Goal: Find specific page/section: Find specific page/section

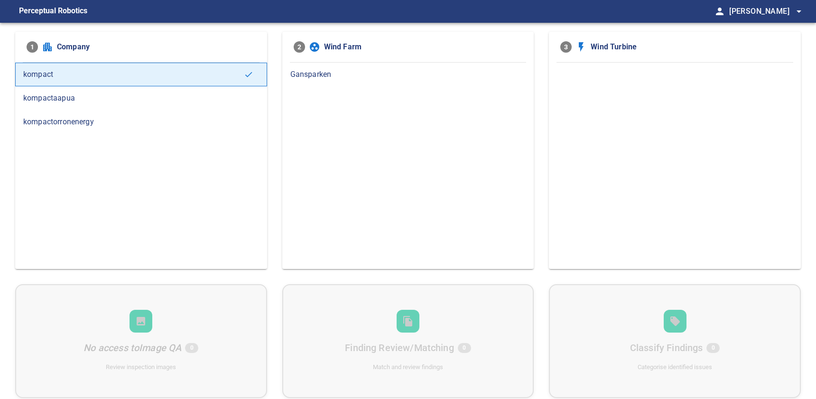
click at [369, 70] on span "Gansparken" at bounding box center [408, 74] width 236 height 11
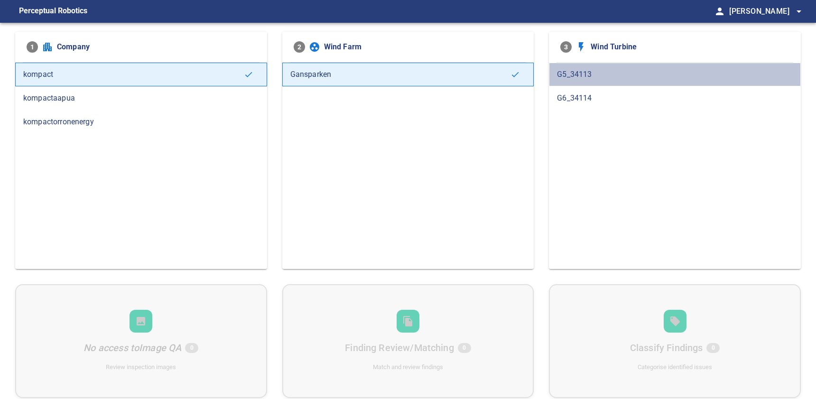
click at [604, 74] on span "G5_34113" at bounding box center [675, 74] width 236 height 11
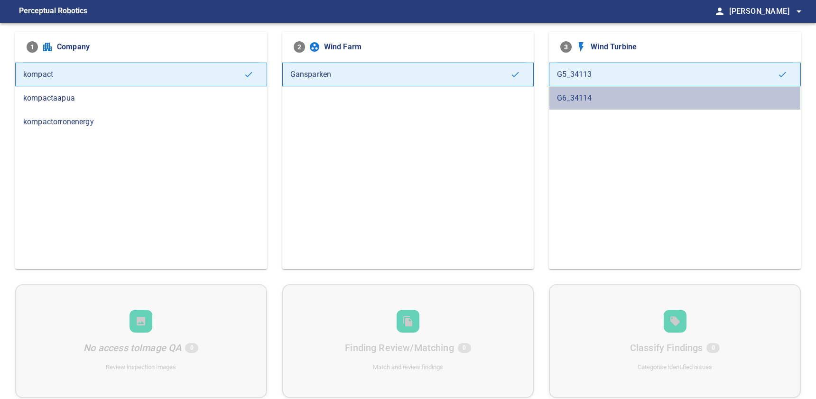
click at [605, 90] on div "G6_34114" at bounding box center [675, 98] width 252 height 24
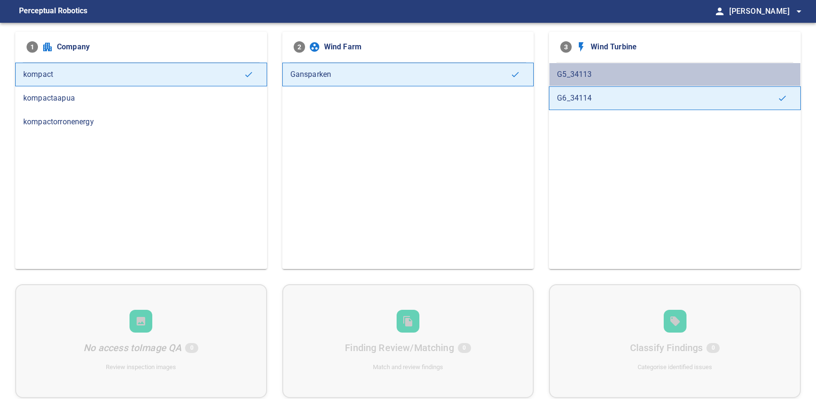
click at [613, 74] on span "G5_34113" at bounding box center [675, 74] width 236 height 11
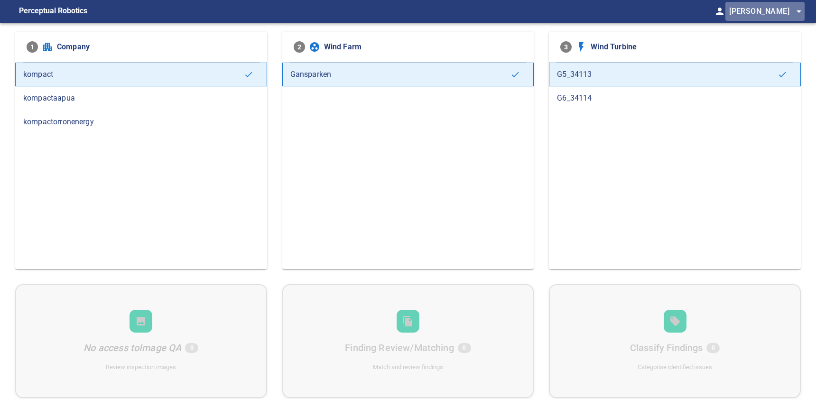
click at [792, 16] on span "[PERSON_NAME] arrow_drop_down" at bounding box center [766, 11] width 75 height 13
click at [792, 16] on div at bounding box center [408, 199] width 816 height 399
